Goal: Navigation & Orientation: Find specific page/section

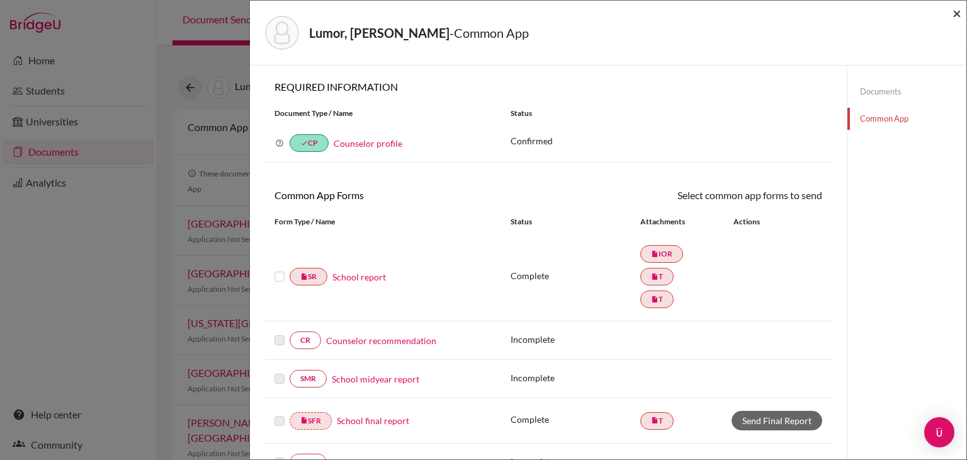
click at [957, 13] on span "×" at bounding box center [957, 13] width 9 height 18
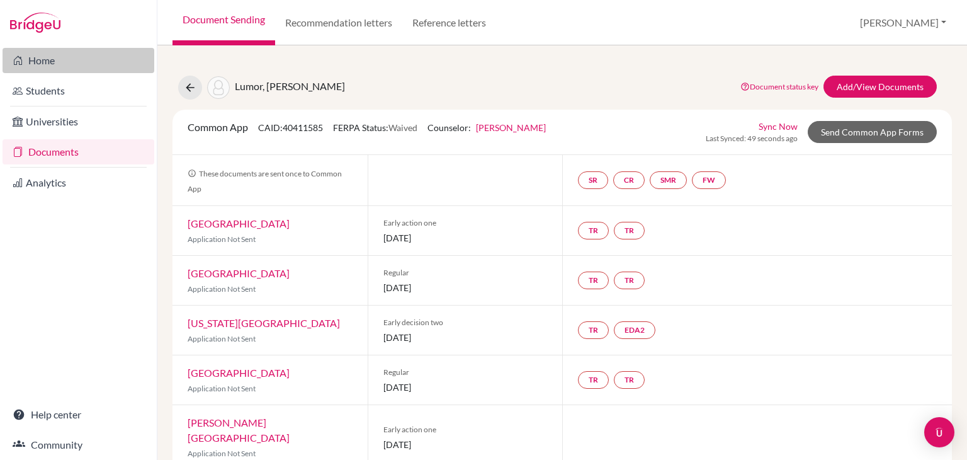
click at [24, 69] on link "Home" at bounding box center [79, 60] width 152 height 25
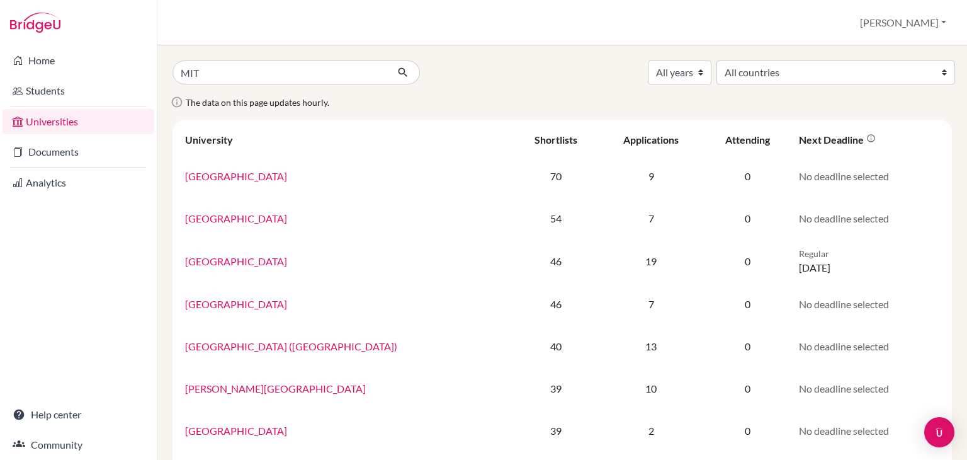
type input "MIT"
click at [397, 71] on icon "submit" at bounding box center [403, 72] width 13 height 13
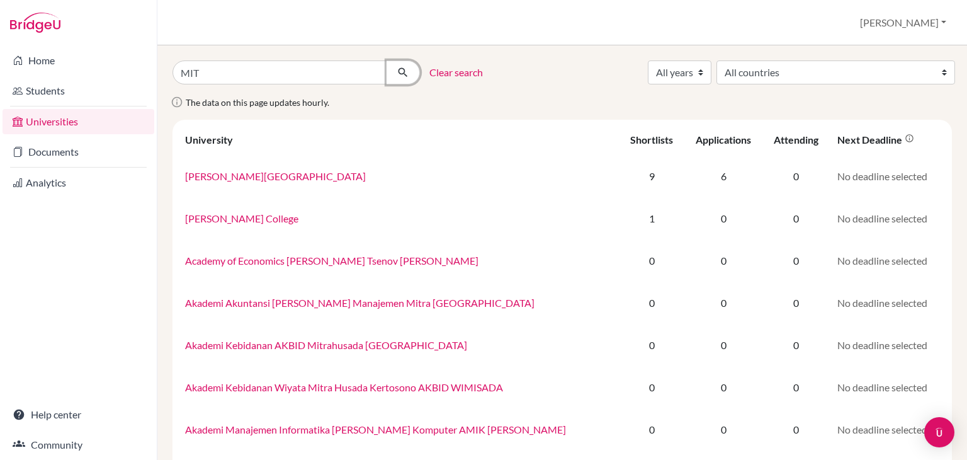
click at [403, 74] on icon "submit" at bounding box center [403, 72] width 13 height 13
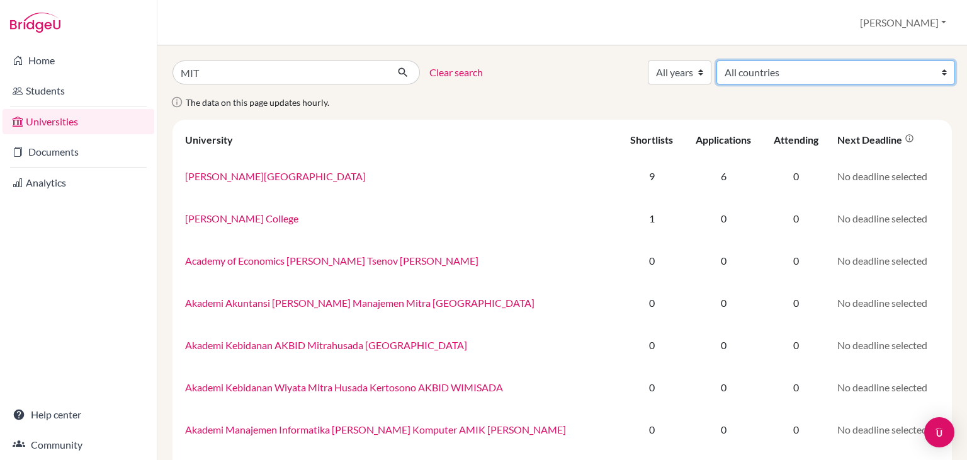
click at [910, 76] on select "All countries Australia Canada Denmark Finland France Germany Ghana Grenada Hon…" at bounding box center [836, 72] width 239 height 24
select select "234"
click at [809, 60] on select "All countries Australia Canada Denmark Finland France Germany Ghana Grenada Hon…" at bounding box center [836, 72] width 239 height 24
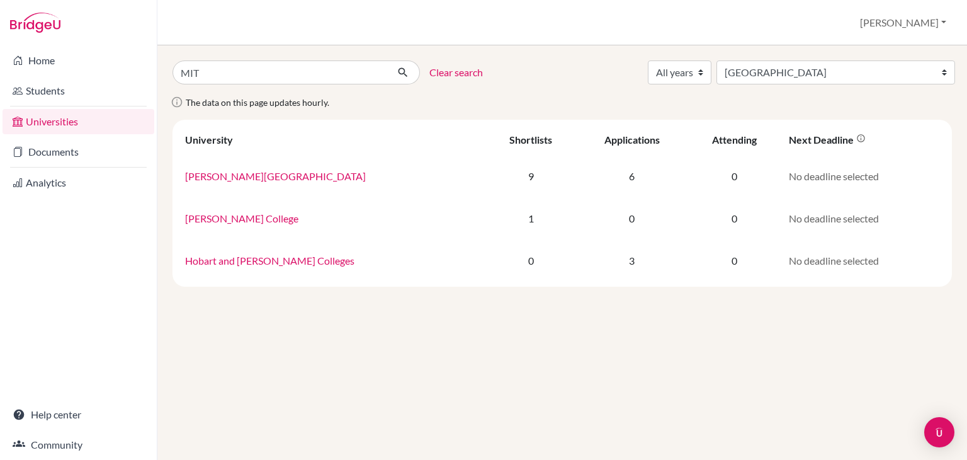
select select "234"
click at [450, 62] on div "Clear search" at bounding box center [461, 72] width 63 height 24
click at [449, 76] on link "Clear search" at bounding box center [457, 72] width 54 height 15
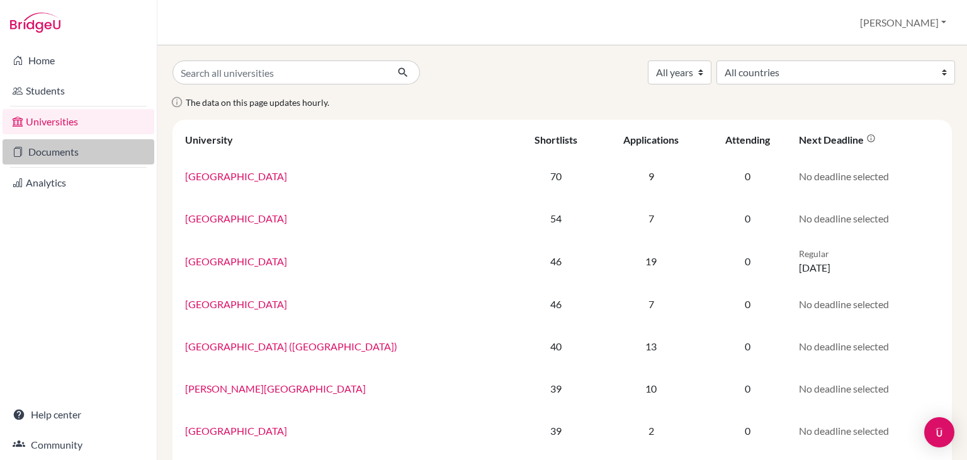
click at [43, 157] on link "Documents" at bounding box center [79, 151] width 152 height 25
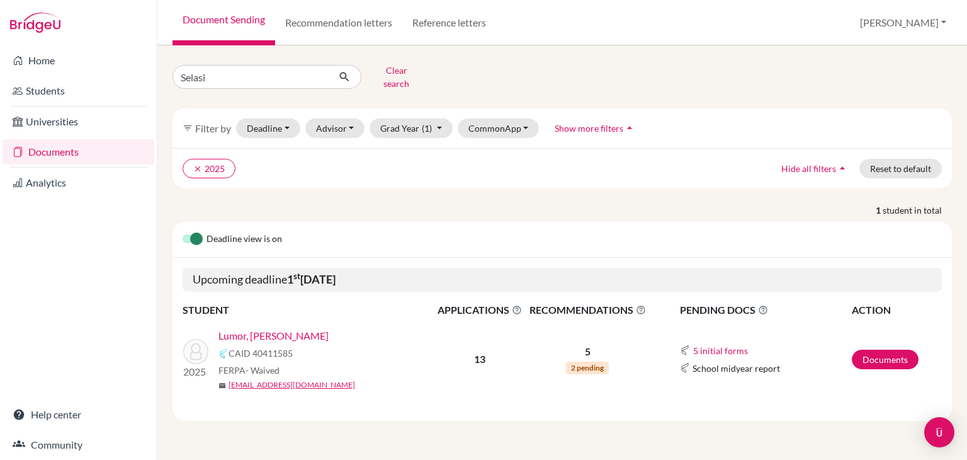
click at [282, 328] on link "Lumor, [PERSON_NAME]" at bounding box center [274, 335] width 110 height 15
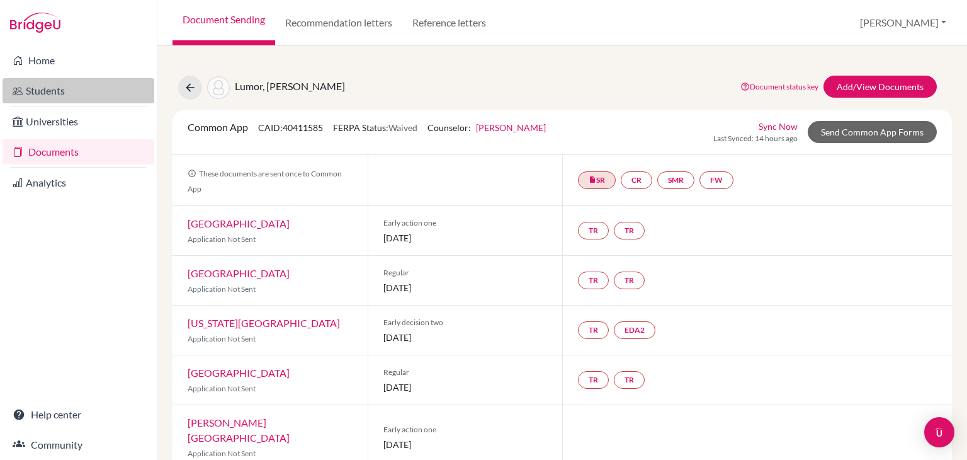
click at [37, 91] on link "Students" at bounding box center [79, 90] width 152 height 25
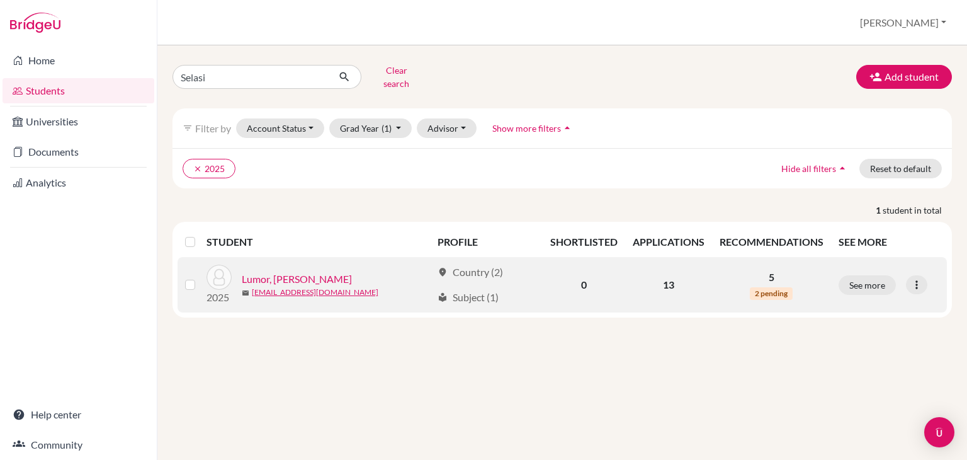
click at [319, 271] on link "Lumor, [PERSON_NAME]" at bounding box center [297, 278] width 110 height 15
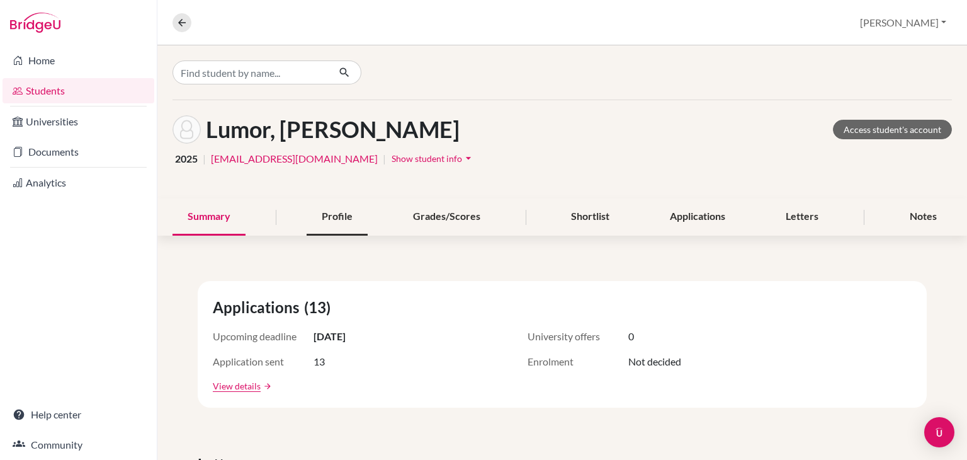
click at [321, 215] on div "Profile" at bounding box center [337, 216] width 61 height 37
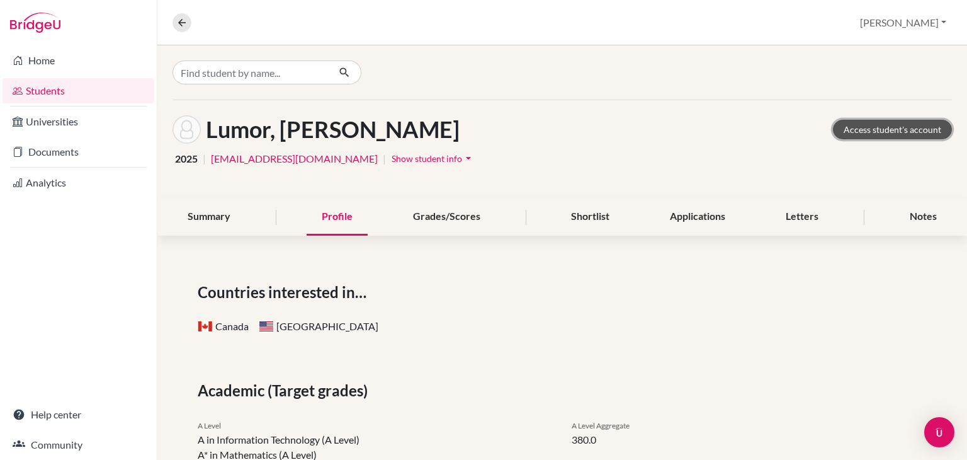
click at [859, 126] on link "Access student's account" at bounding box center [892, 130] width 119 height 20
